Goal: Transaction & Acquisition: Purchase product/service

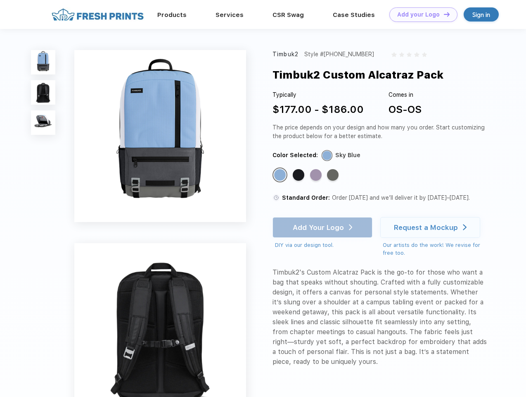
click at [421, 14] on link "Add your Logo Design Tool" at bounding box center [424, 14] width 68 height 14
click at [0, 0] on div "Design Tool" at bounding box center [0, 0] width 0 height 0
click at [443, 14] on link "Add your Logo Design Tool" at bounding box center [424, 14] width 68 height 14
click at [43, 62] on img at bounding box center [43, 62] width 24 height 24
click at [43, 93] on img at bounding box center [43, 92] width 24 height 24
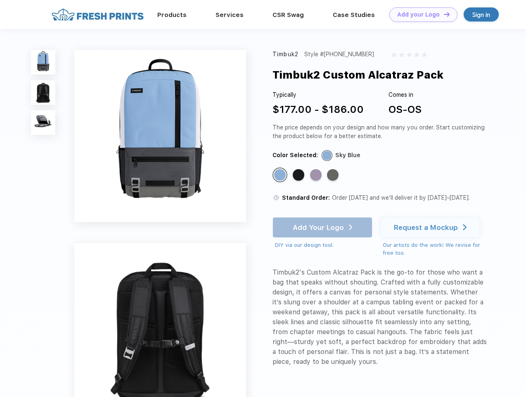
click at [43, 123] on img at bounding box center [43, 122] width 24 height 24
click at [281, 175] on div "Standard Color" at bounding box center [280, 175] width 12 height 12
click at [300, 175] on div "Standard Color" at bounding box center [299, 175] width 12 height 12
click at [317, 175] on div "Standard Color" at bounding box center [316, 175] width 12 height 12
click at [334, 175] on div "Standard Color" at bounding box center [333, 175] width 12 height 12
